Goal: Task Accomplishment & Management: Complete application form

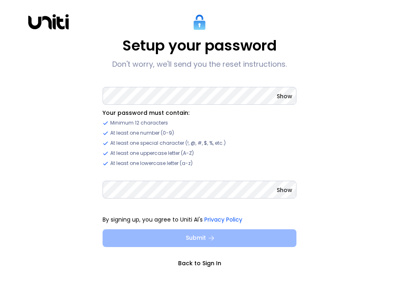
click at [218, 235] on button "Submit" at bounding box center [200, 238] width 194 height 18
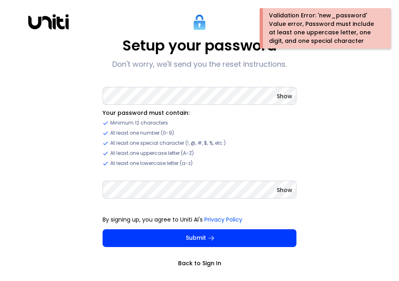
click at [282, 93] on span "Show" at bounding box center [285, 96] width 16 height 8
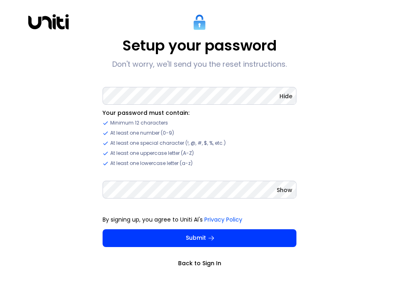
click at [278, 191] on span "Show" at bounding box center [285, 190] width 16 height 8
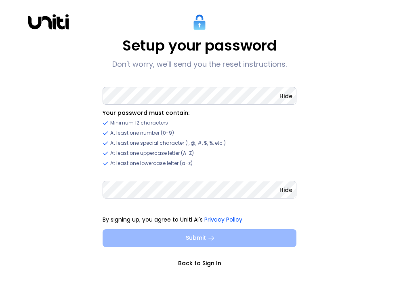
click at [232, 237] on button "Submit" at bounding box center [200, 238] width 194 height 18
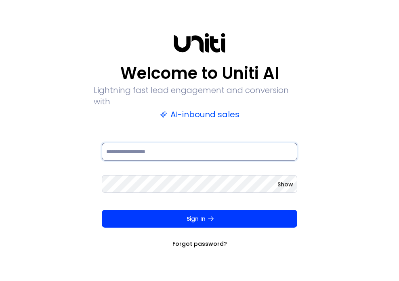
type input "**********"
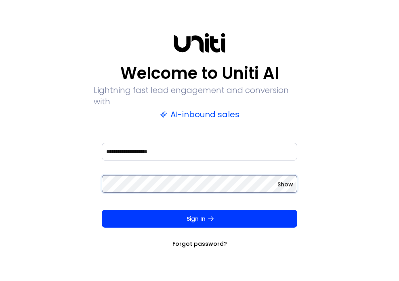
click at [199, 213] on button "Sign In" at bounding box center [199, 219] width 195 height 18
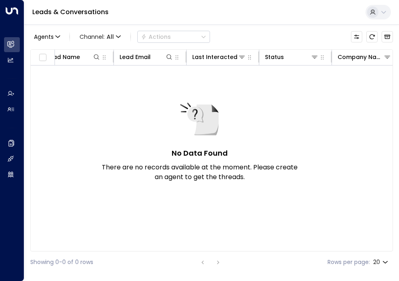
scroll to position [0, 17]
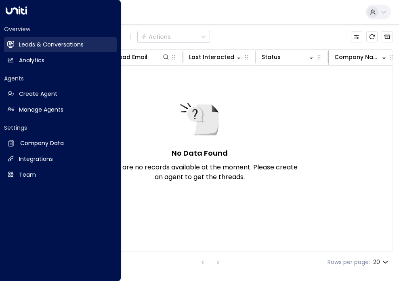
click at [24, 44] on h2 "Leads & Conversations" at bounding box center [51, 44] width 65 height 8
